Goal: Task Accomplishment & Management: Complete application form

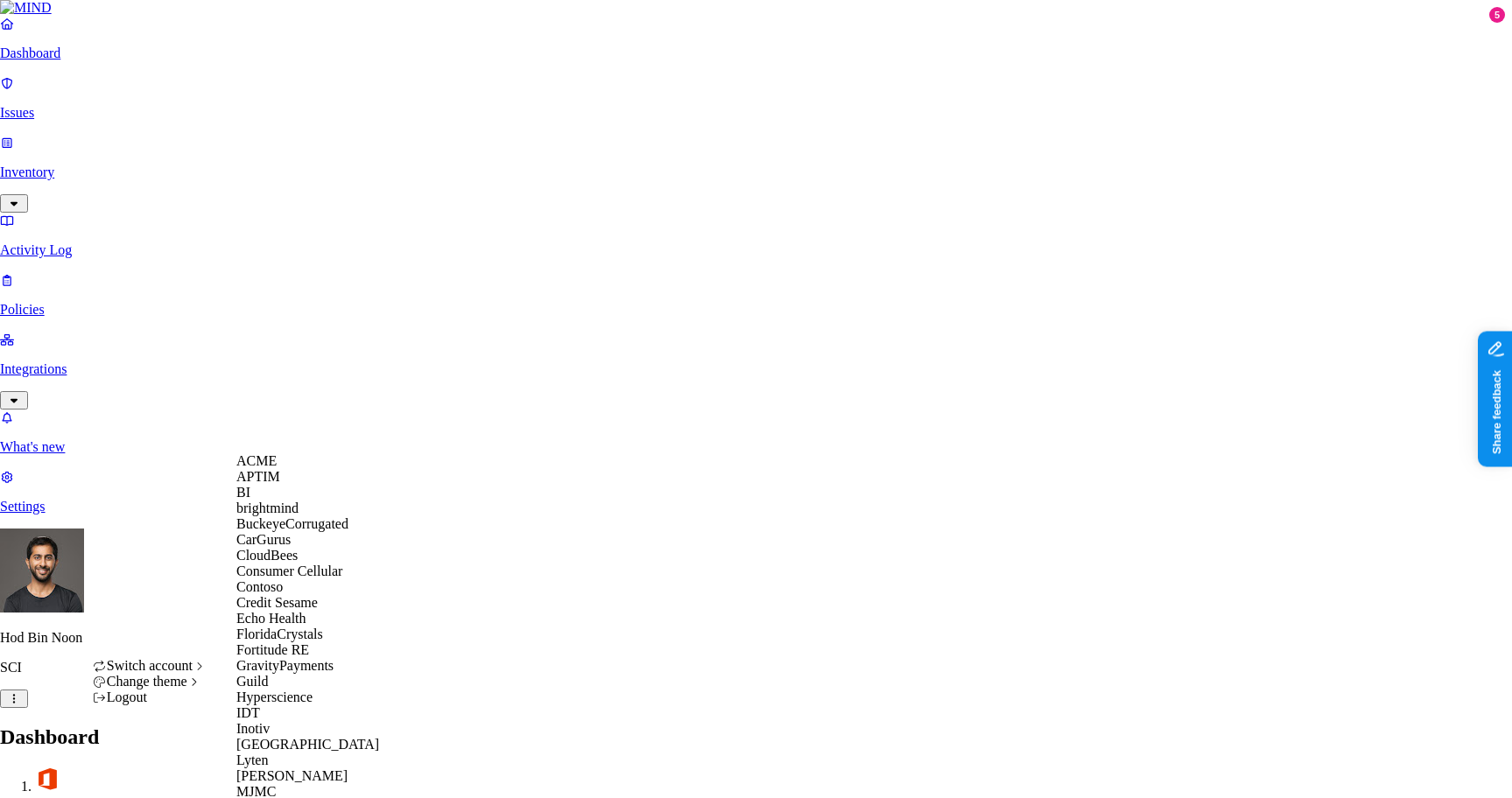
click at [309, 465] on div "ACME" at bounding box center [321, 461] width 170 height 16
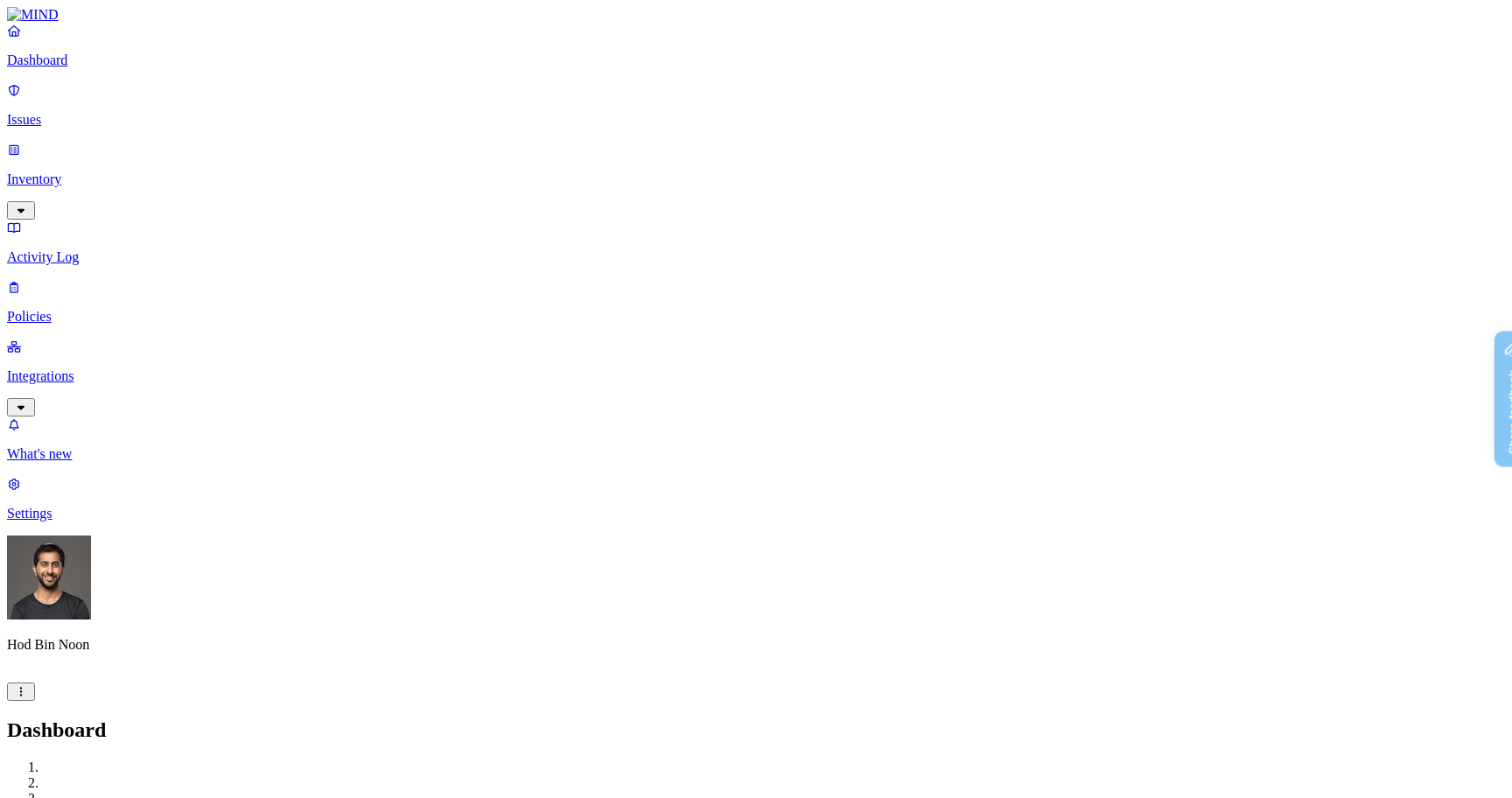
click at [89, 309] on p "Policies" at bounding box center [756, 316] width 1498 height 16
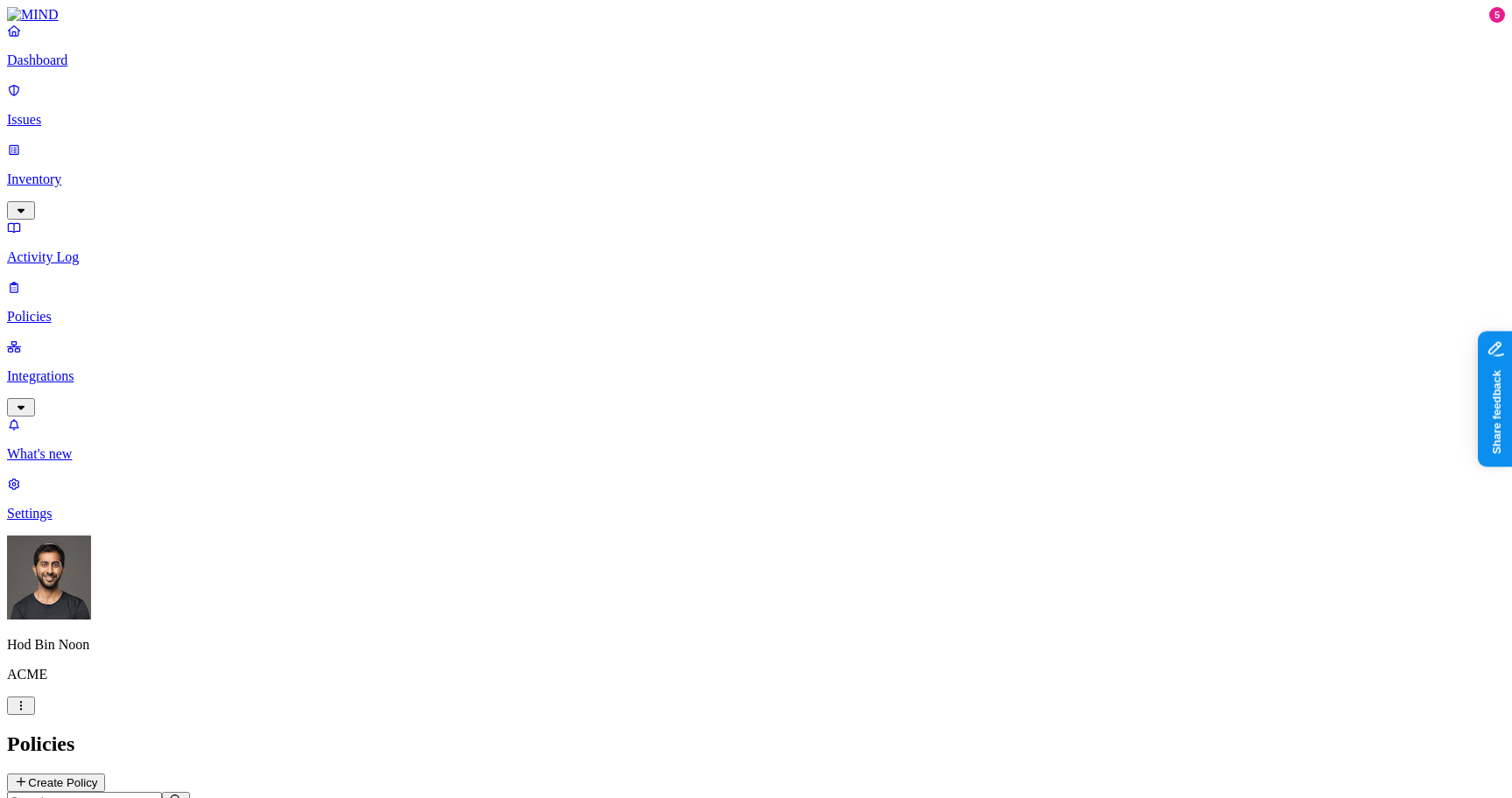
drag, startPoint x: 1426, startPoint y: 18, endPoint x: 1434, endPoint y: 35, distance: 18.8
click at [105, 773] on button "Create Policy" at bounding box center [55, 782] width 98 height 18
click at [708, 422] on label "Web Domain" at bounding box center [685, 416] width 46 height 30
